Goal: Task Accomplishment & Management: Use online tool/utility

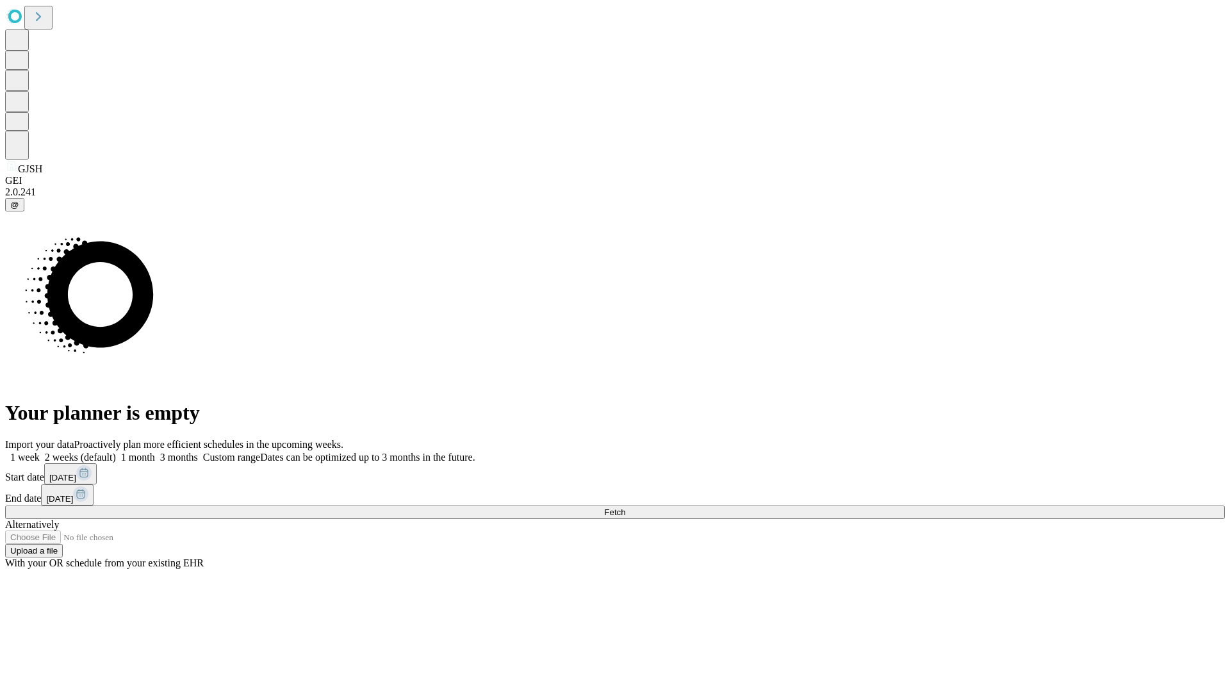
click at [625, 507] on span "Fetch" at bounding box center [614, 512] width 21 height 10
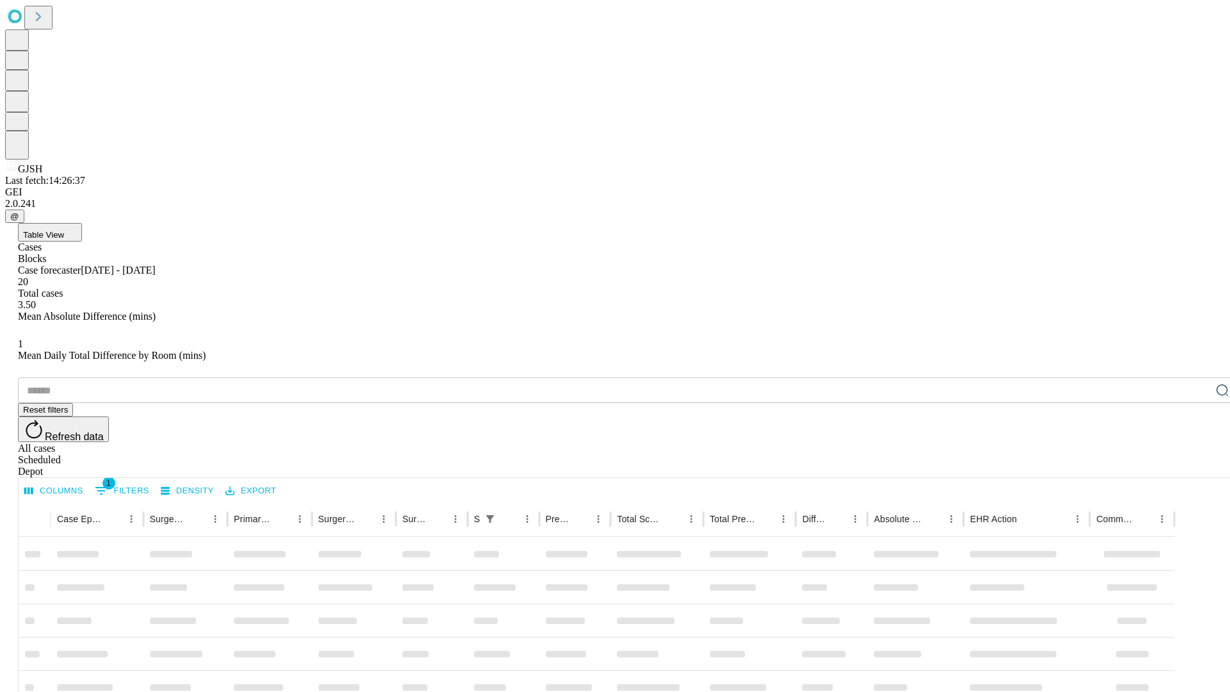
click at [1197, 466] on div "Depot" at bounding box center [628, 472] width 1220 height 12
